Goal: Navigation & Orientation: Find specific page/section

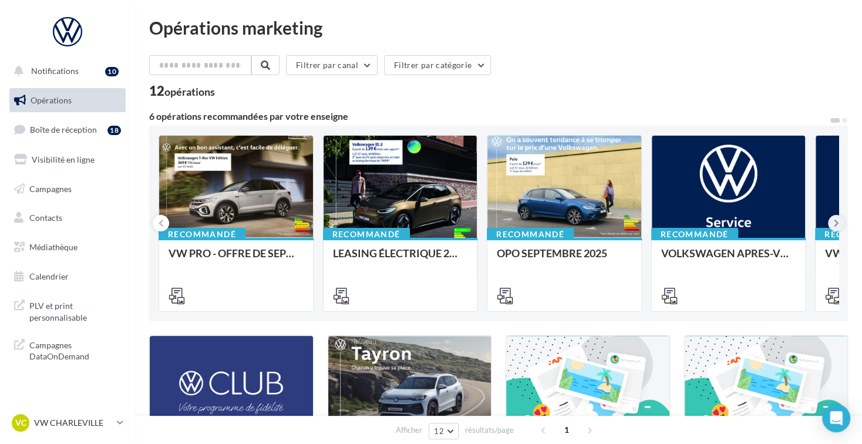
click at [834, 219] on icon at bounding box center [836, 223] width 5 height 12
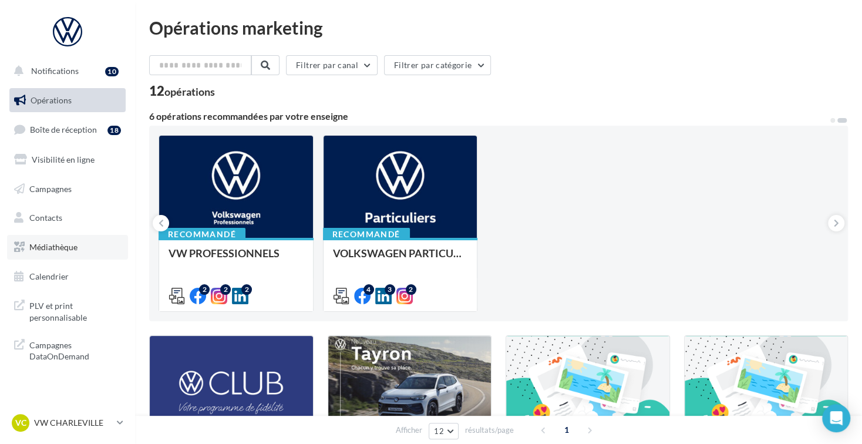
click at [99, 244] on link "Médiathèque" at bounding box center [67, 247] width 121 height 25
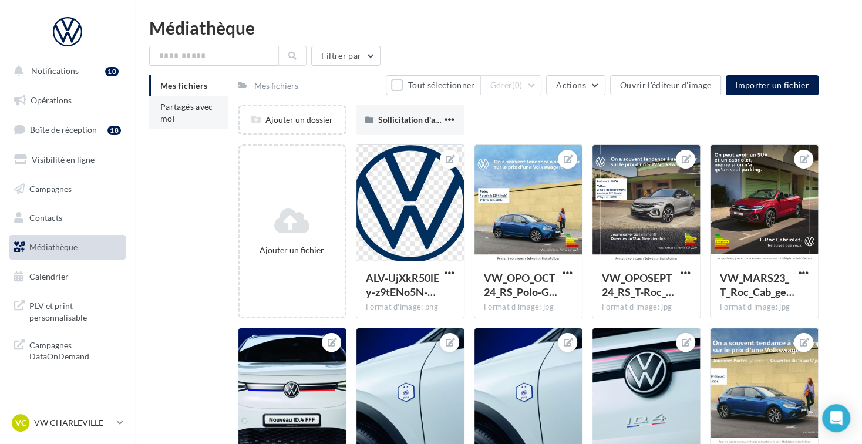
click at [170, 119] on span "Partagés avec moi" at bounding box center [186, 113] width 53 height 22
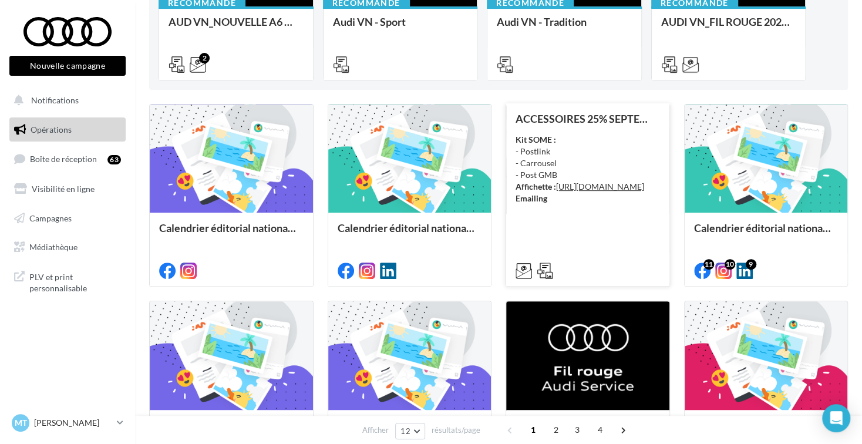
scroll to position [352, 0]
